Goal: Task Accomplishment & Management: Use online tool/utility

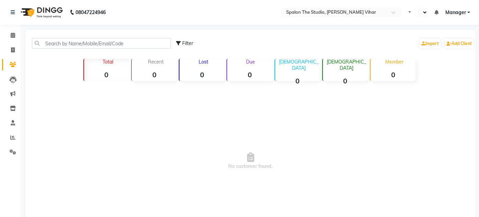
select select "en"
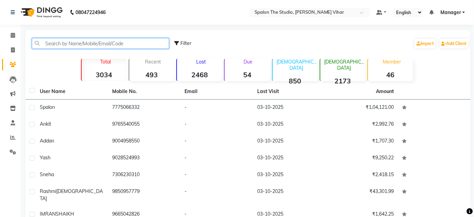
click at [54, 44] on input "text" at bounding box center [100, 43] width 137 height 11
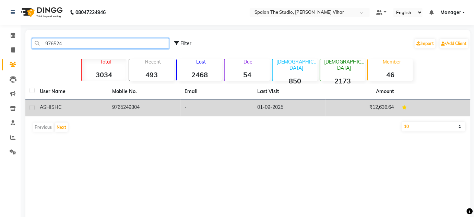
type input "976524"
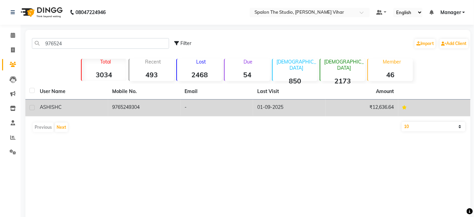
click at [32, 110] on div at bounding box center [32, 108] width 4 height 7
click at [32, 109] on label at bounding box center [32, 107] width 5 height 5
click at [32, 109] on input "checkbox" at bounding box center [32, 108] width 4 height 4
checkbox input "true"
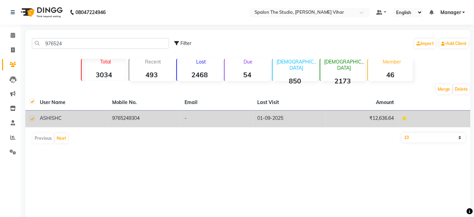
click at [124, 120] on td "9765249304" at bounding box center [144, 118] width 72 height 17
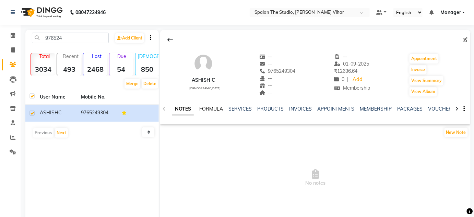
click at [218, 108] on link "FORMULA" at bounding box center [211, 109] width 24 height 6
click at [243, 109] on link "SERVICES" at bounding box center [239, 109] width 23 height 6
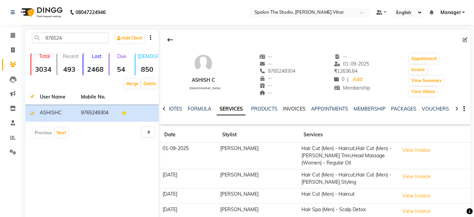
click at [294, 109] on link "INVOICES" at bounding box center [294, 109] width 23 height 6
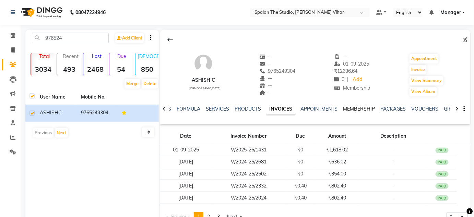
click at [349, 106] on link "MEMBERSHIP" at bounding box center [359, 109] width 32 height 6
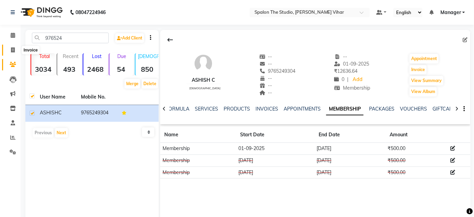
click at [11, 49] on icon at bounding box center [13, 49] width 4 height 5
select select "service"
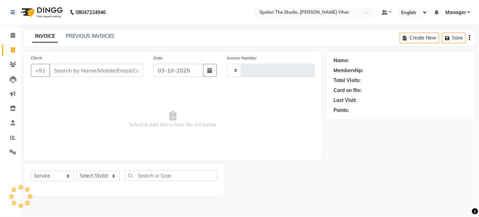
type input "1719"
select select "903"
click at [67, 72] on input "Client" at bounding box center [96, 70] width 94 height 13
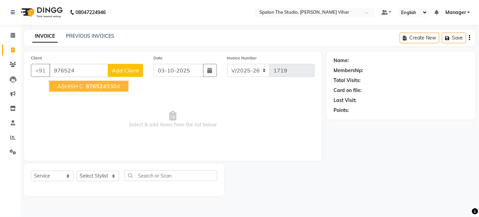
click at [99, 84] on span "976524" at bounding box center [96, 86] width 21 height 7
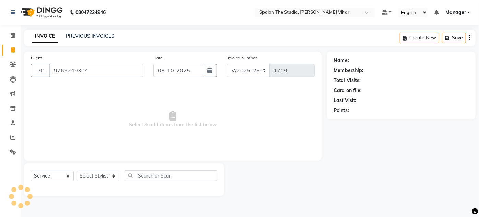
type input "9765249304"
click at [99, 173] on select "Select Stylist Aarti farheen Gernal komal Manager navazish pranali purushotam r…" at bounding box center [98, 176] width 43 height 11
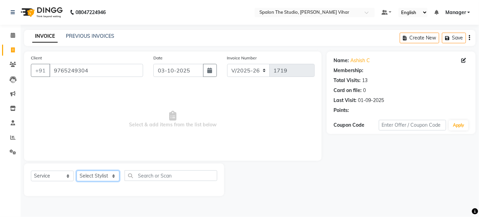
select select "1: Object"
select select "88671"
click at [77, 171] on select "Select Stylist Aarti farheen Gernal komal Manager navazish pranali purushotam r…" at bounding box center [98, 176] width 43 height 11
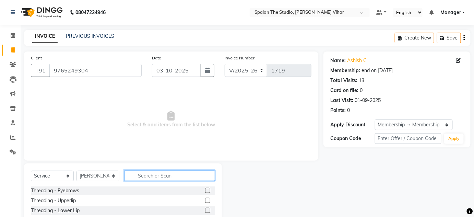
click at [162, 171] on input "text" at bounding box center [170, 175] width 91 height 11
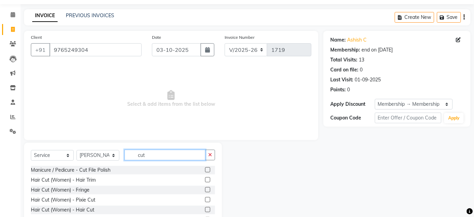
scroll to position [58, 0]
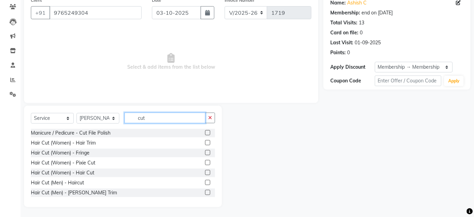
type input "cut"
click at [205, 181] on label at bounding box center [207, 182] width 5 height 5
click at [205, 181] on input "checkbox" at bounding box center [207, 182] width 4 height 4
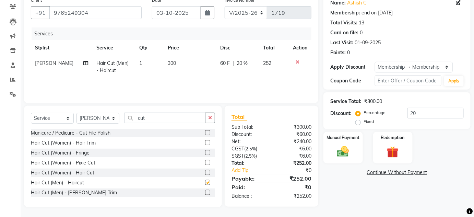
checkbox input "false"
click at [205, 192] on label at bounding box center [207, 192] width 5 height 5
click at [205, 192] on input "checkbox" at bounding box center [207, 192] width 4 height 4
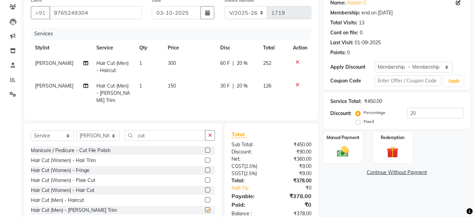
checkbox input "false"
click at [174, 136] on input "cut" at bounding box center [165, 135] width 81 height 11
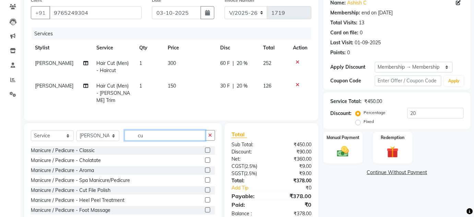
type input "c"
type input "head"
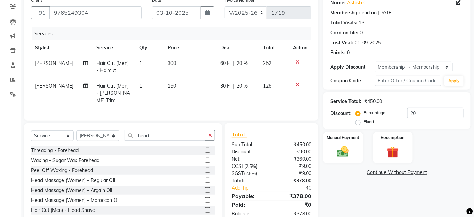
click at [205, 177] on label at bounding box center [207, 179] width 5 height 5
click at [205, 178] on input "checkbox" at bounding box center [207, 180] width 4 height 4
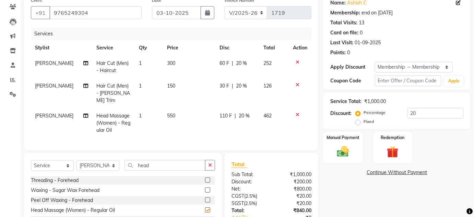
checkbox input "false"
click at [177, 108] on td "550" at bounding box center [189, 123] width 52 height 30
select select "88671"
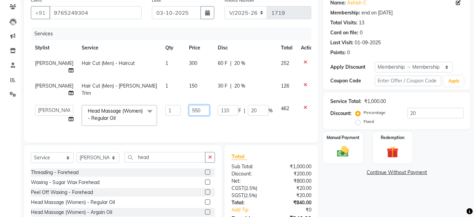
click at [190, 108] on input "550" at bounding box center [199, 110] width 21 height 11
type input "5"
type input "605"
click at [191, 86] on td "150" at bounding box center [199, 89] width 29 height 23
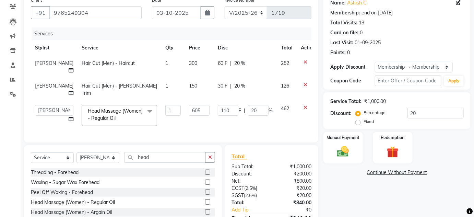
select select "88671"
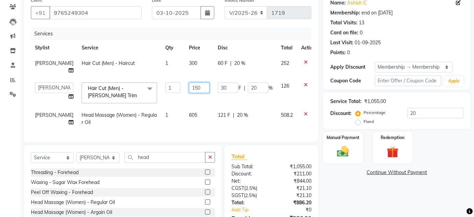
click at [192, 86] on input "150" at bounding box center [199, 87] width 21 height 11
type input "1"
type input "224"
click at [188, 63] on td "300" at bounding box center [199, 67] width 29 height 23
select select "88671"
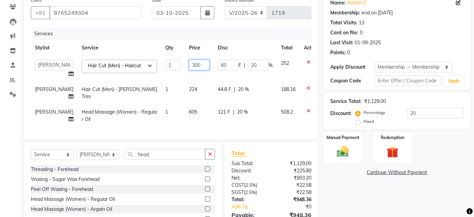
click at [189, 63] on input "300" at bounding box center [199, 65] width 21 height 11
type input "380"
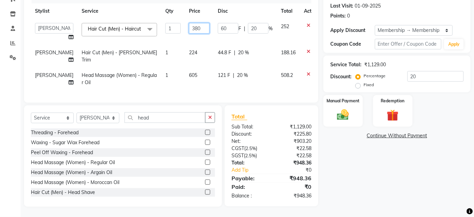
scroll to position [102, 0]
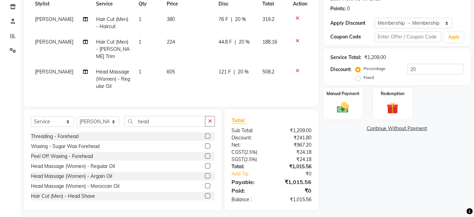
click at [348, 169] on div "Name: Ashish C Membership: end on 28-02-2026 Total Visits: 13 Card on file: 0 L…" at bounding box center [400, 80] width 152 height 260
click at [178, 41] on td "224" at bounding box center [189, 49] width 52 height 30
select select "88671"
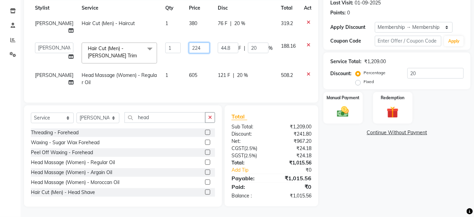
click at [189, 43] on input "224" at bounding box center [199, 48] width 21 height 11
type input "229"
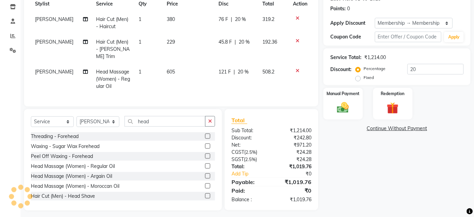
click at [385, 168] on div "Name: Ashish C Membership: end on 28-02-2026 Total Visits: 13 Card on file: 0 L…" at bounding box center [400, 80] width 152 height 260
click at [176, 41] on td "229" at bounding box center [189, 49] width 52 height 30
select select "88671"
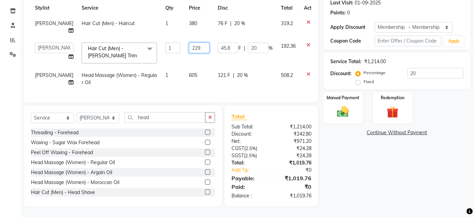
click at [192, 43] on input "229" at bounding box center [199, 48] width 21 height 11
type input "226"
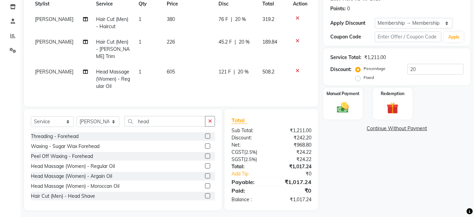
click at [355, 170] on div "Name: Ashish C Membership: end on 28-02-2026 Total Visits: 13 Card on file: 0 L…" at bounding box center [400, 80] width 152 height 260
click at [187, 45] on td "226" at bounding box center [189, 49] width 52 height 30
select select "88671"
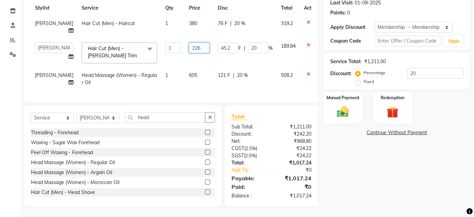
click at [189, 44] on input "226" at bounding box center [199, 48] width 21 height 11
type input "225"
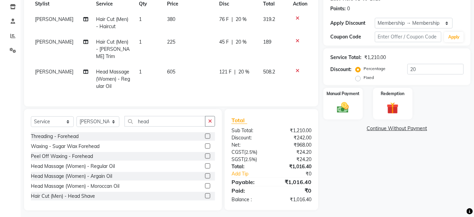
click at [399, 176] on div "Name: Ashish C Membership: end on 28-02-2026 Total Visits: 13 Card on file: 0 L…" at bounding box center [400, 80] width 152 height 260
click at [179, 41] on td "225" at bounding box center [189, 49] width 52 height 30
select select "88671"
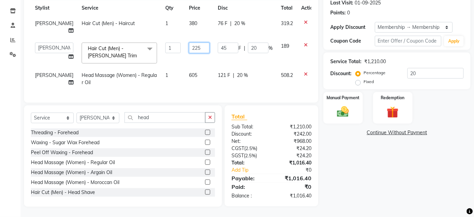
click at [193, 45] on input "225" at bounding box center [199, 48] width 21 height 11
type input "222"
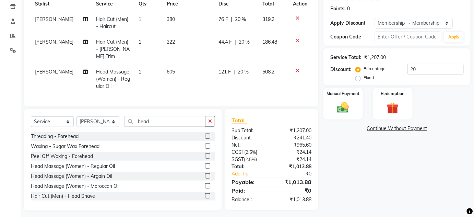
click at [410, 157] on div "Name: Ashish C Membership: end on 28-02-2026 Total Visits: 13 Card on file: 0 L…" at bounding box center [400, 80] width 152 height 260
click at [188, 45] on td "222" at bounding box center [189, 49] width 52 height 30
select select "88671"
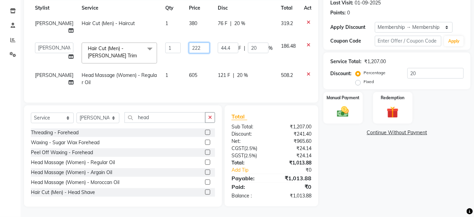
click at [190, 43] on input "222" at bounding box center [199, 48] width 21 height 11
type input "229"
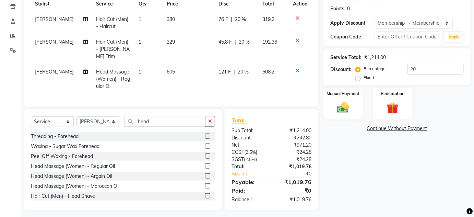
click at [365, 162] on div "Name: Ashish C Membership: end on 28-02-2026 Total Visits: 13 Card on file: 0 L…" at bounding box center [400, 80] width 152 height 260
click at [187, 64] on td "605" at bounding box center [189, 79] width 52 height 30
select select "88671"
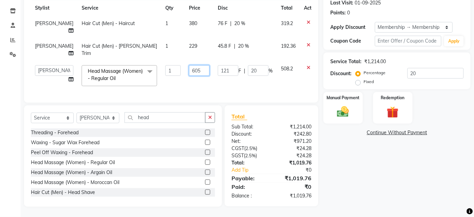
click at [192, 65] on input "605" at bounding box center [199, 70] width 21 height 11
type input "608"
click at [356, 170] on div "Name: Ashish C Membership: end on 28-02-2026 Total Visits: 13 Card on file: 0 L…" at bounding box center [400, 80] width 152 height 253
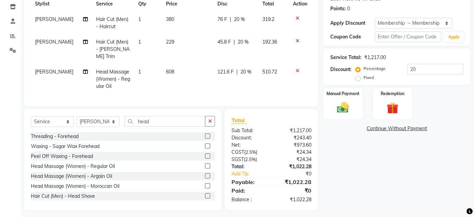
click at [183, 25] on td "380" at bounding box center [187, 23] width 51 height 23
select select "88671"
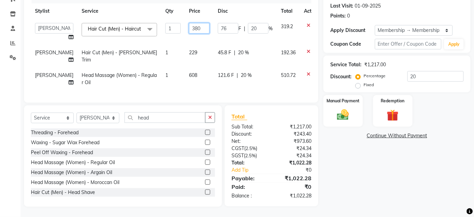
click at [189, 23] on input "380" at bounding box center [199, 28] width 21 height 11
type input "385"
click at [380, 167] on div "Name: Ashish C Membership: end on 28-02-2026 Total Visits: 13 Card on file: 0 L…" at bounding box center [400, 81] width 152 height 249
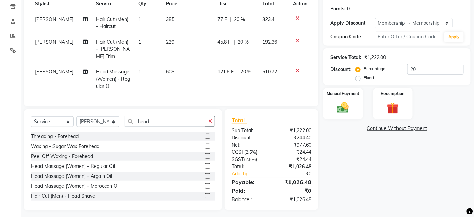
click at [179, 39] on td "229" at bounding box center [187, 49] width 51 height 30
select select "88671"
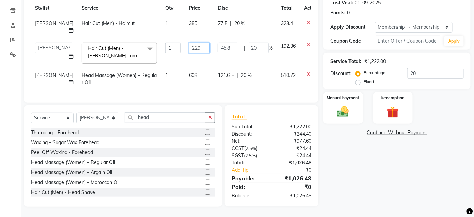
click at [189, 43] on input "229" at bounding box center [199, 48] width 21 height 11
type input "231"
click at [357, 184] on div "Name: Ashish C Membership: end on 28-02-2026 Total Visits: 13 Card on file: 0 L…" at bounding box center [400, 80] width 152 height 253
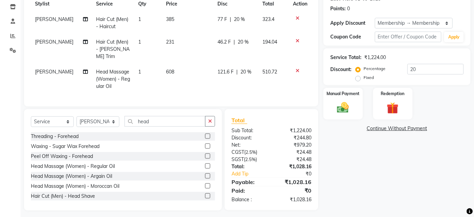
drag, startPoint x: 356, startPoint y: 185, endPoint x: 337, endPoint y: 185, distance: 19.2
click at [337, 185] on div "Name: Ashish C Membership: end on 28-02-2026 Total Visits: 13 Card on file: 0 L…" at bounding box center [400, 80] width 152 height 260
click at [349, 99] on div "Manual Payment" at bounding box center [343, 103] width 41 height 33
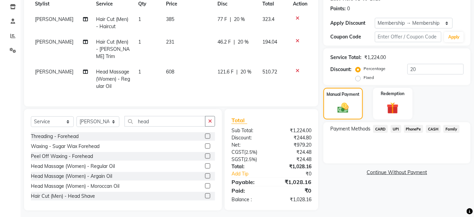
click at [397, 129] on span "UPI" at bounding box center [396, 129] width 11 height 8
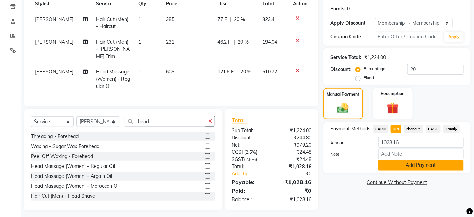
click at [403, 162] on button "Add Payment" at bounding box center [420, 165] width 85 height 11
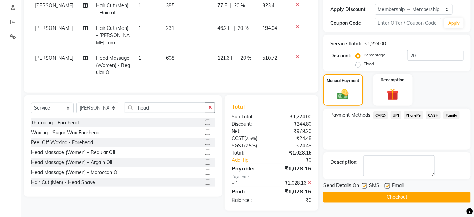
scroll to position [116, 0]
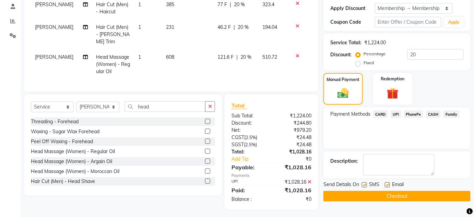
click at [368, 195] on button "Checkout" at bounding box center [397, 196] width 147 height 11
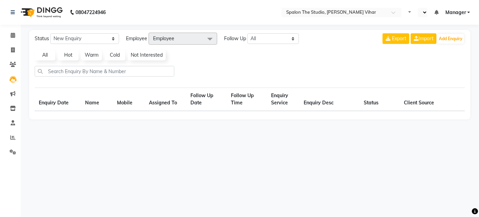
select select "en"
